Goal: Use online tool/utility: Use online tool/utility

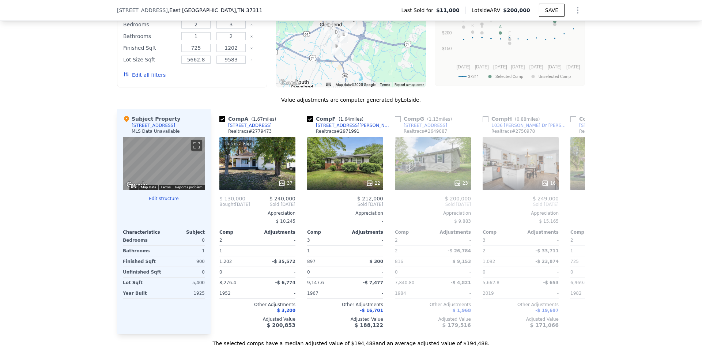
scroll to position [0, 3]
checkbox input "true"
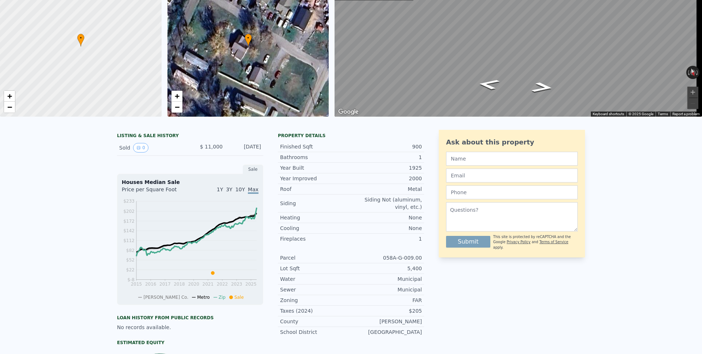
scroll to position [0, 0]
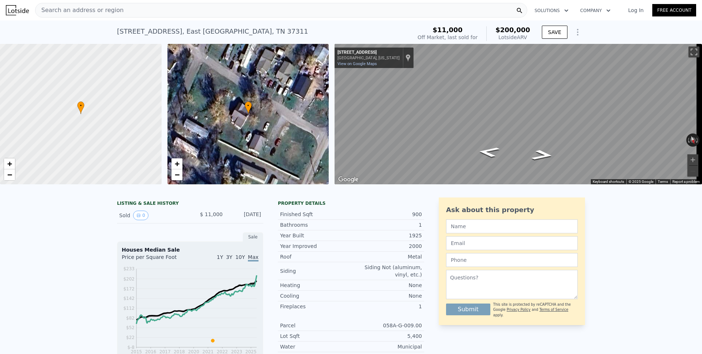
click at [577, 35] on icon "Show Options" at bounding box center [577, 32] width 9 height 9
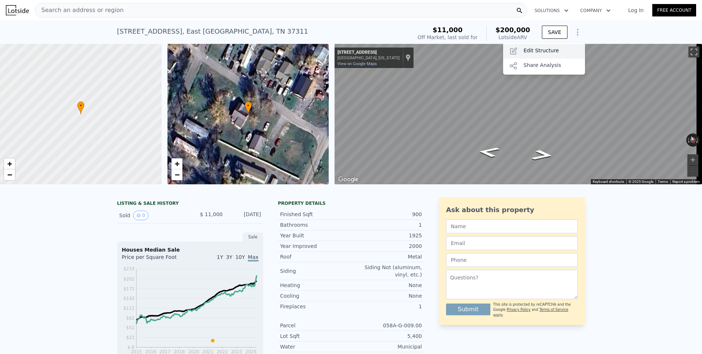
click at [552, 51] on div "Edit Structure" at bounding box center [544, 51] width 82 height 15
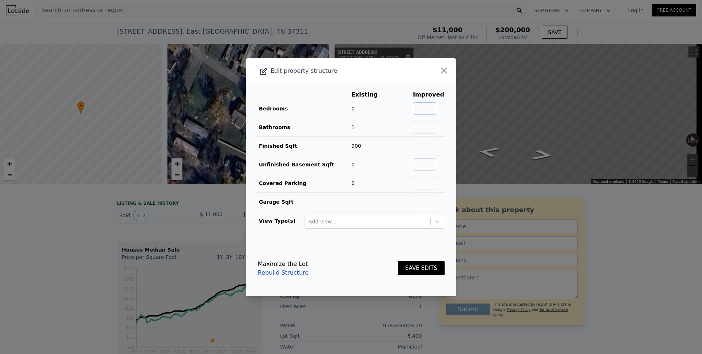
click at [422, 109] on input "text" at bounding box center [424, 108] width 23 height 12
type input "2"
click at [405, 268] on button "SAVE EDITS" at bounding box center [421, 268] width 47 height 14
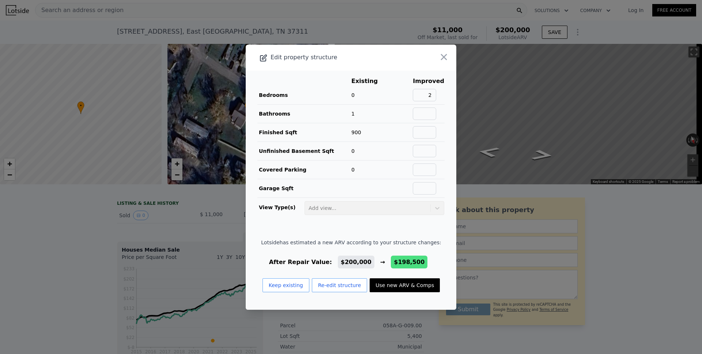
click at [392, 284] on button "Use new ARV & Comps" at bounding box center [405, 285] width 70 height 14
type input "$ 198,500"
type input "$ 173,236"
checkbox input "false"
checkbox input "true"
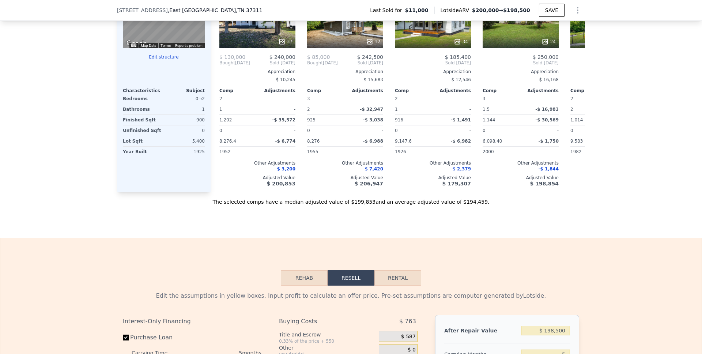
scroll to position [448, 0]
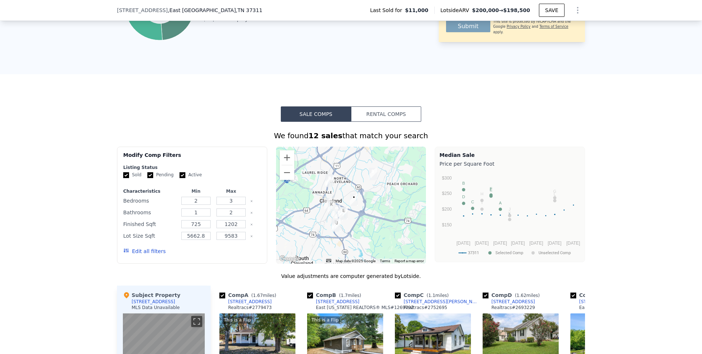
click at [381, 122] on button "Rental Comps" at bounding box center [386, 113] width 70 height 15
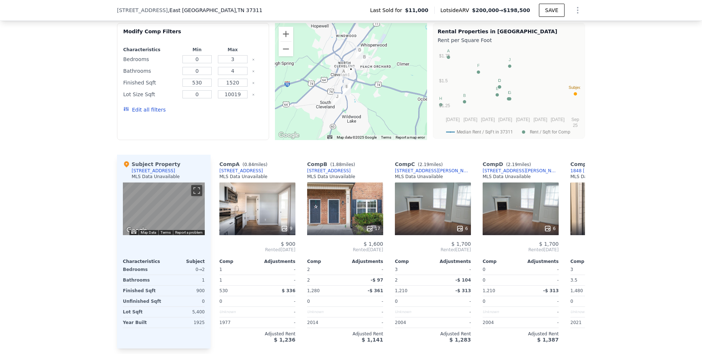
scroll to position [598, 0]
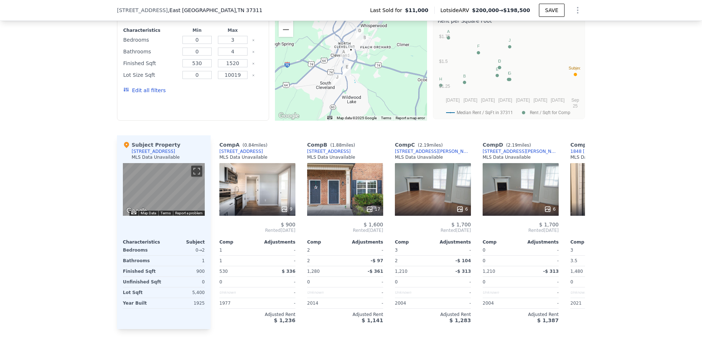
click at [640, 229] on div "We found 10 rentals that match your search Listings provided by . Filters Map P…" at bounding box center [351, 150] width 702 height 358
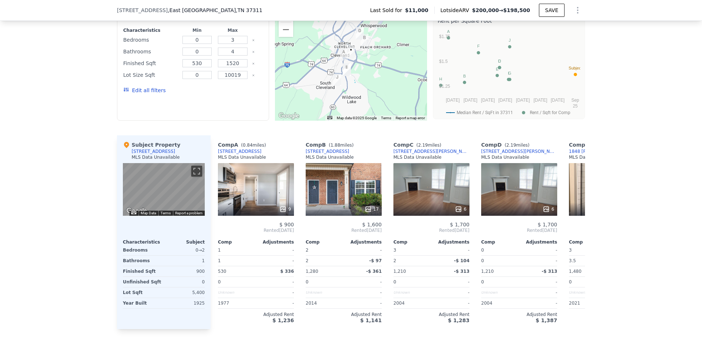
scroll to position [0, 49]
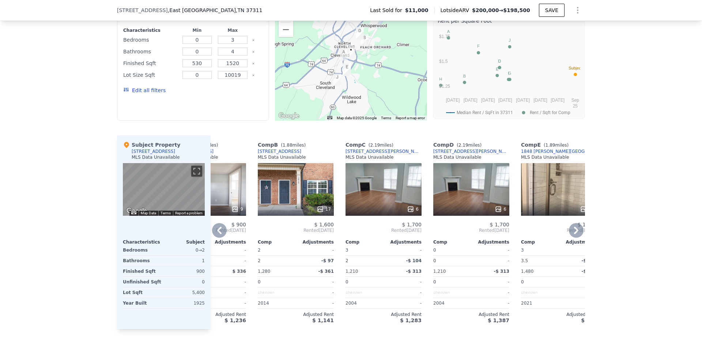
click at [573, 236] on icon at bounding box center [576, 230] width 15 height 15
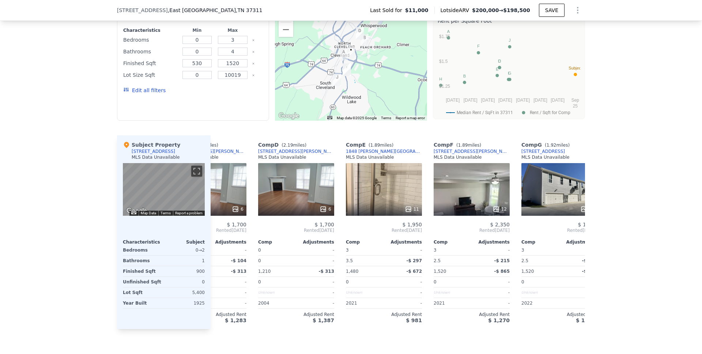
scroll to position [0, 225]
click at [572, 238] on icon at bounding box center [576, 230] width 15 height 15
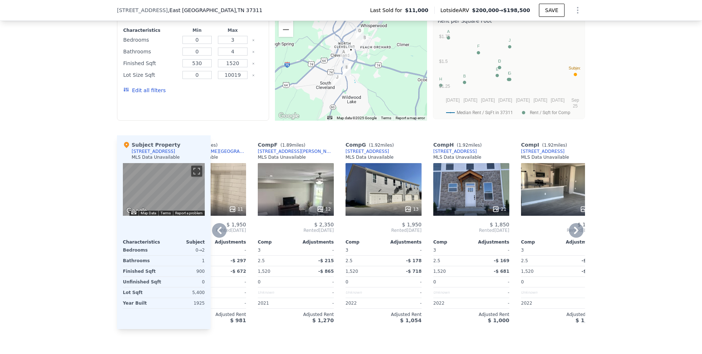
click at [572, 238] on icon at bounding box center [576, 230] width 15 height 15
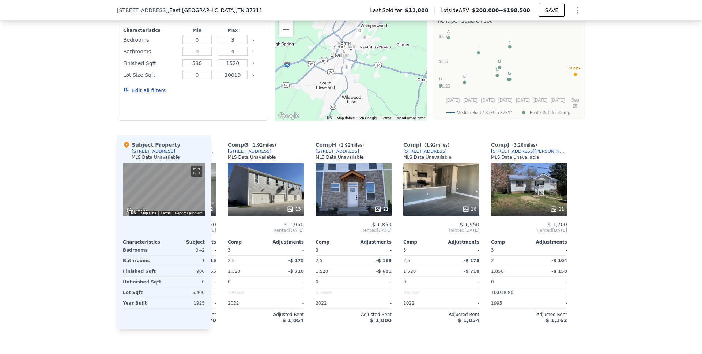
scroll to position [0, 521]
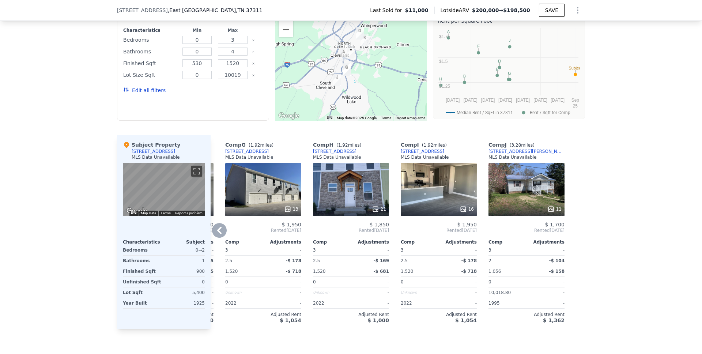
click at [219, 237] on icon at bounding box center [219, 230] width 15 height 15
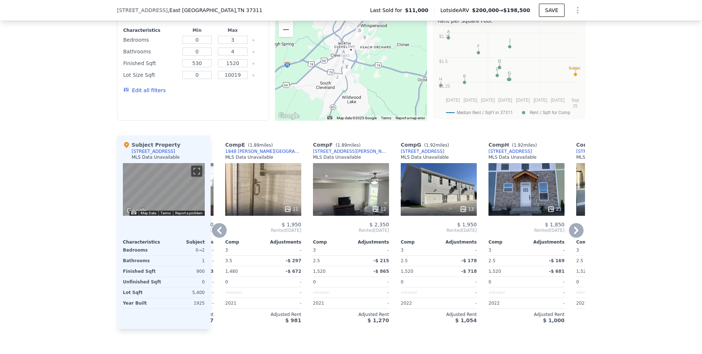
click at [220, 237] on icon at bounding box center [219, 230] width 15 height 15
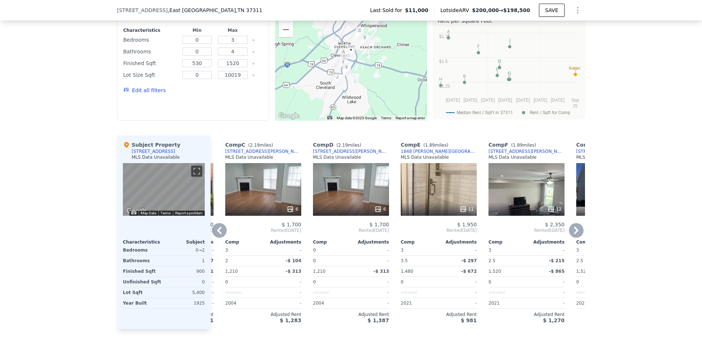
click at [216, 236] on icon at bounding box center [219, 230] width 15 height 15
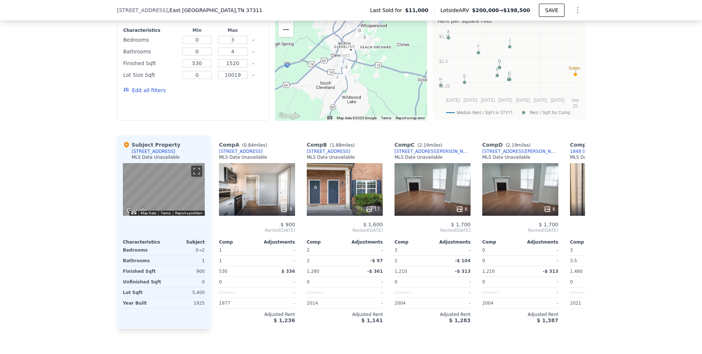
scroll to position [0, 0]
type input "$ 200,000"
type input "$ 174,648"
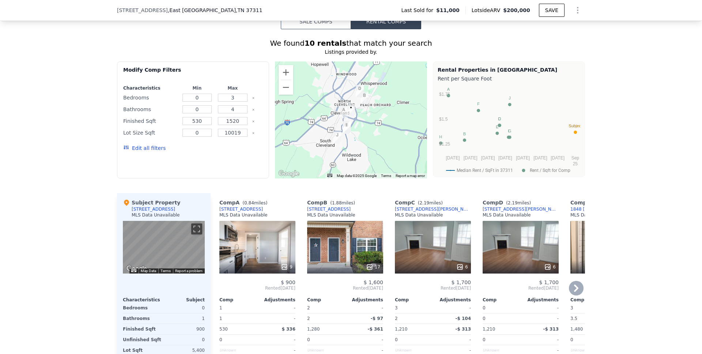
scroll to position [500, 0]
